Goal: Transaction & Acquisition: Purchase product/service

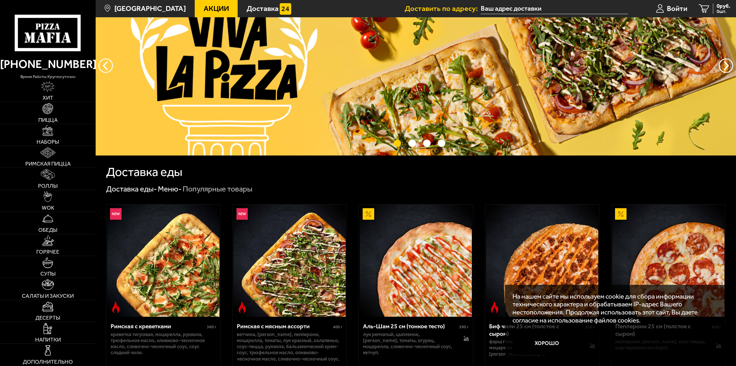
scroll to position [154, 0]
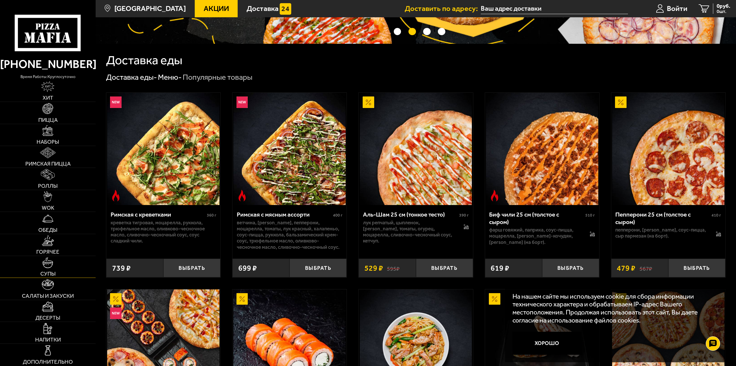
click at [71, 269] on link "Супы" at bounding box center [48, 267] width 96 height 22
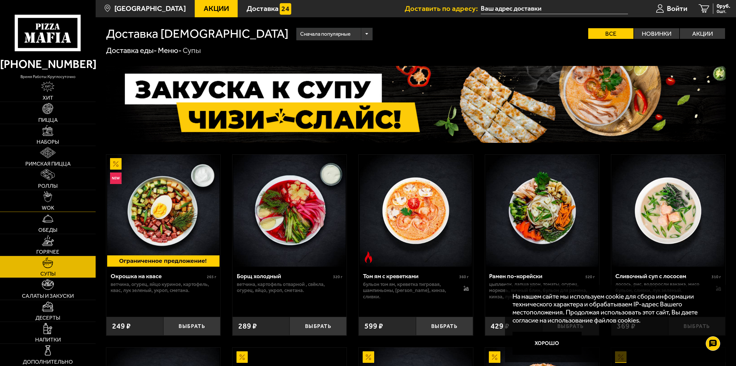
click at [51, 196] on img at bounding box center [47, 196] width 9 height 11
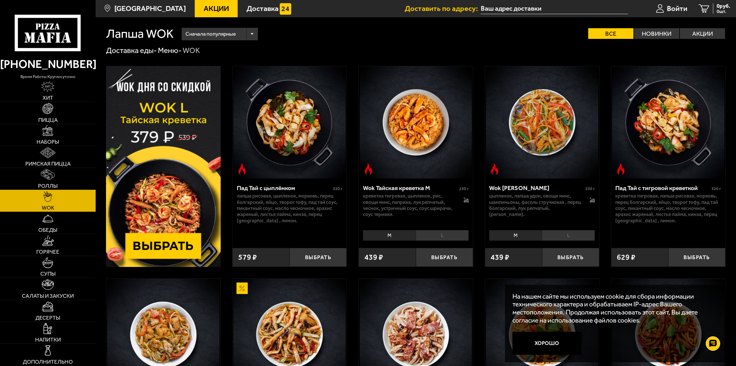
click at [67, 174] on link "Роллы" at bounding box center [48, 179] width 96 height 22
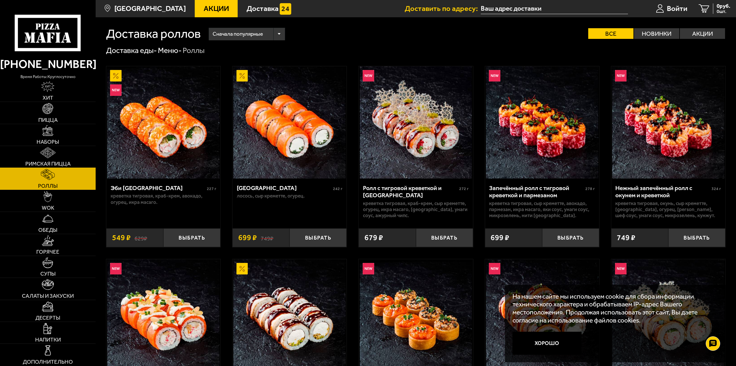
click at [76, 152] on link "Римская пицца" at bounding box center [48, 157] width 96 height 22
